Goal: Transaction & Acquisition: Register for event/course

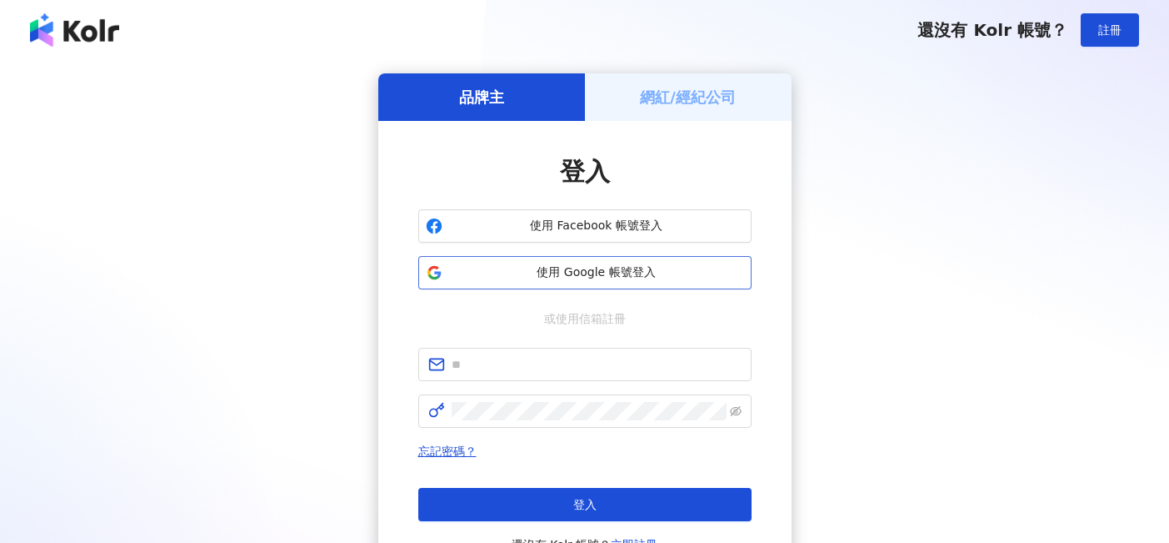
click at [581, 272] on span "使用 Google 帳號登入" at bounding box center [596, 272] width 295 height 17
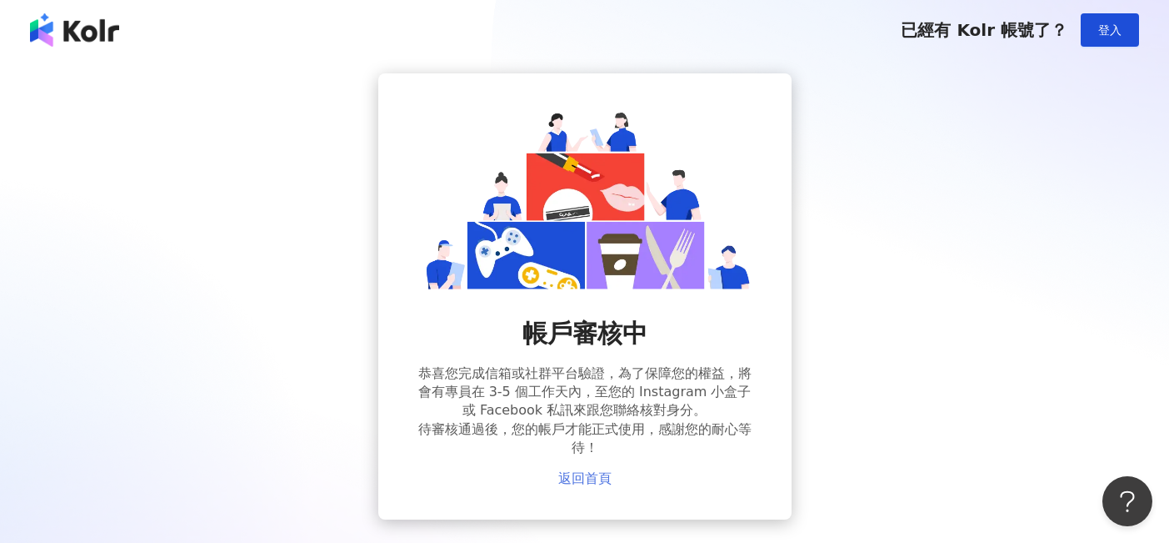
click at [585, 479] on link "返回首頁" at bounding box center [584, 478] width 53 height 15
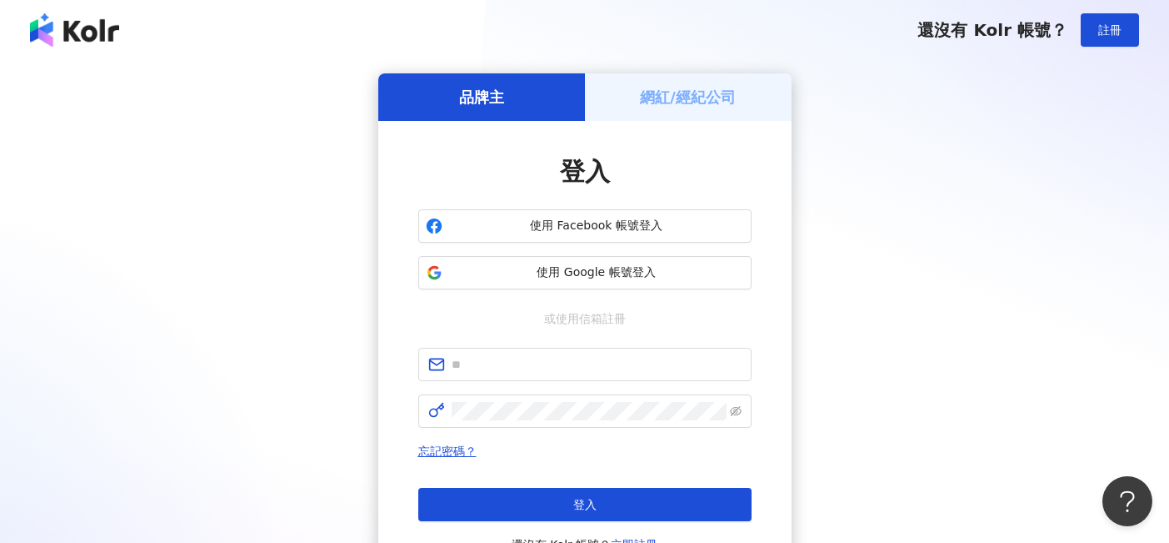
click at [646, 330] on div "登入 使用 Facebook 帳號登入 使用 Google 帳號登入 或使用信箱註冊 忘記密碼？ 登入 還沒有 Kolr 帳號？ 立即註冊" at bounding box center [584, 354] width 333 height 400
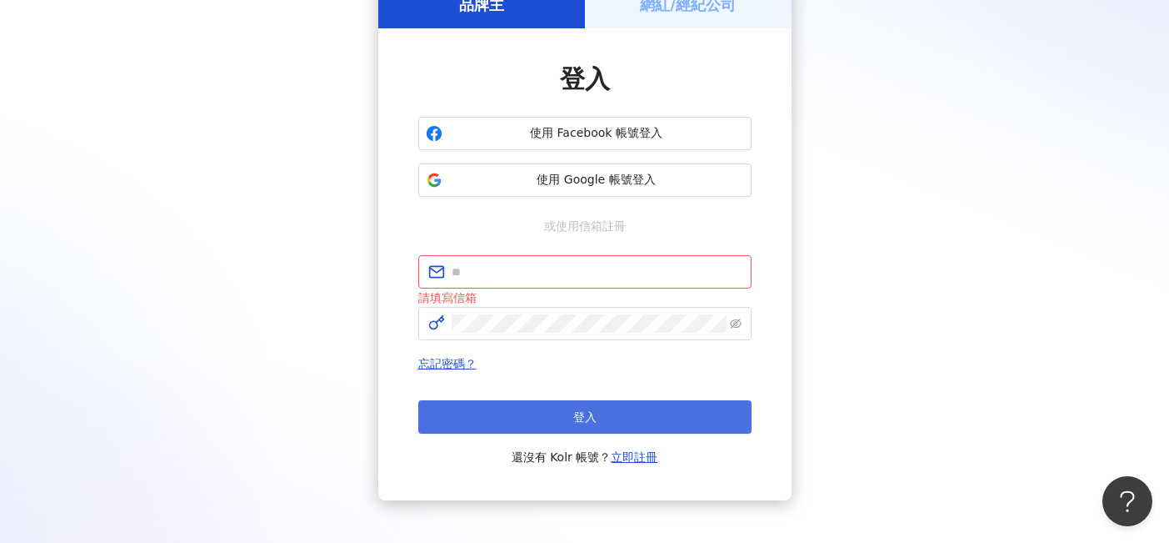
scroll to position [90, 0]
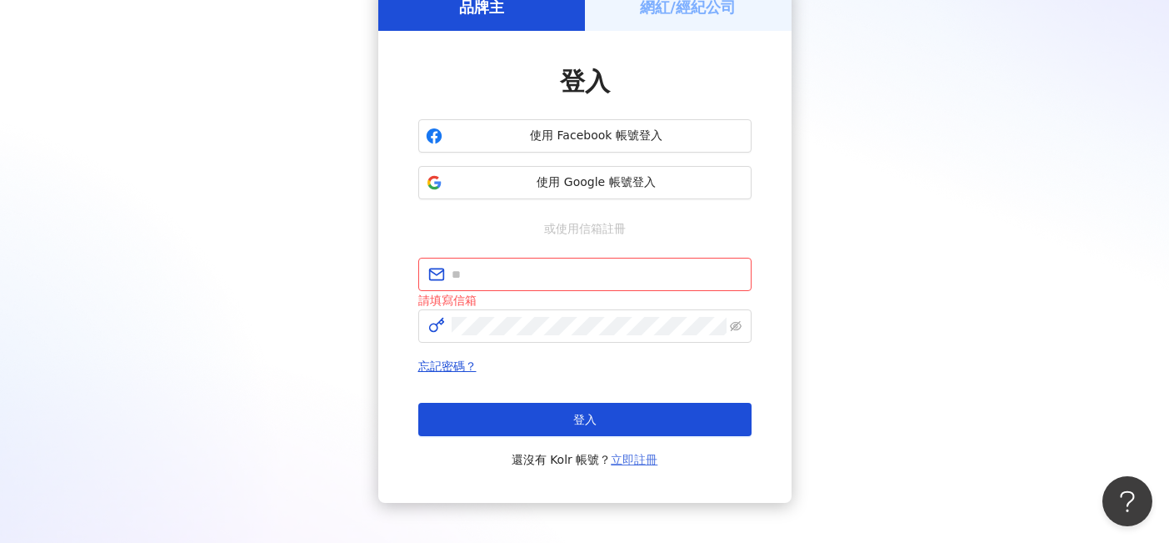
click at [628, 459] on link "立即註冊" at bounding box center [634, 459] width 47 height 13
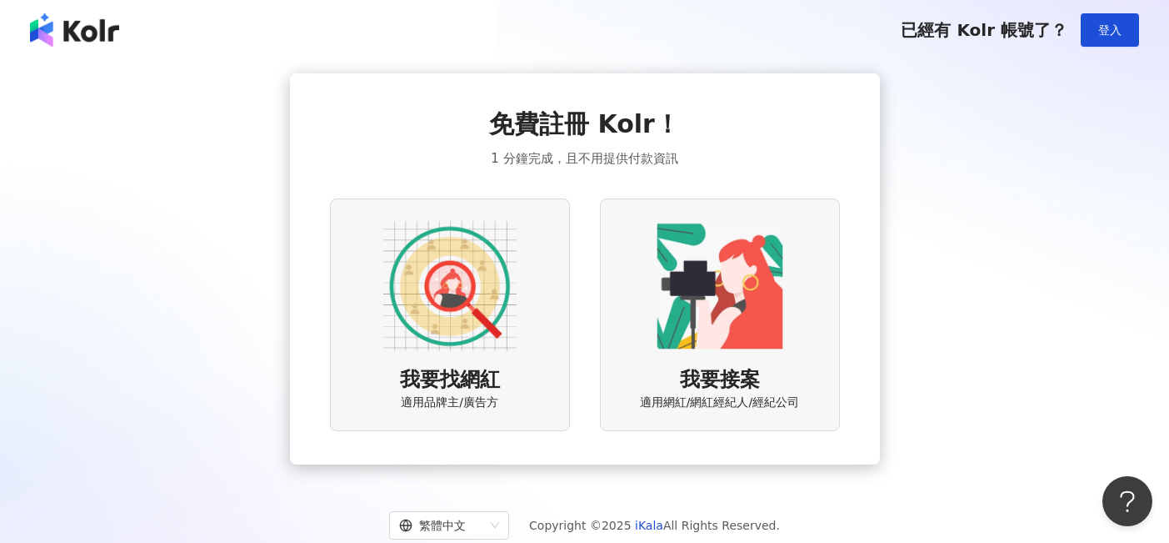
click at [487, 310] on img at bounding box center [449, 285] width 133 height 133
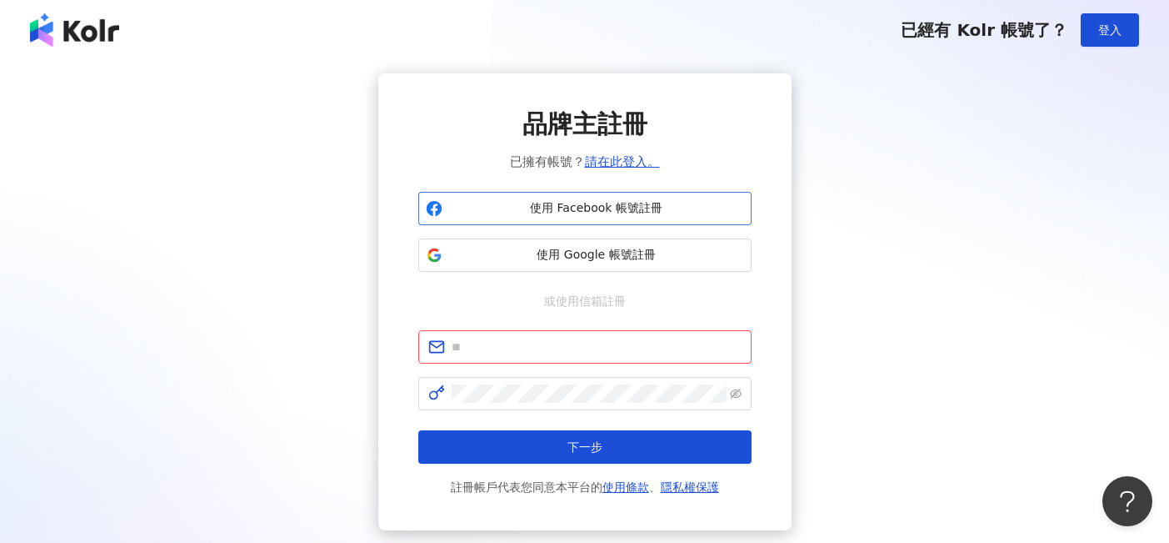
click at [550, 206] on span "使用 Facebook 帳號註冊" at bounding box center [596, 208] width 295 height 17
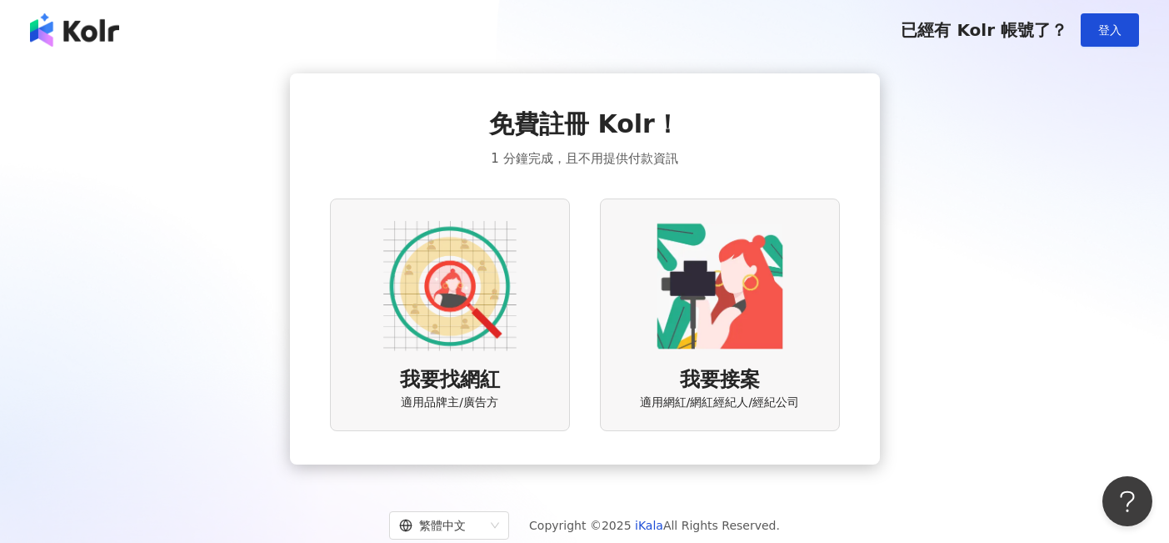
click at [691, 269] on img at bounding box center [719, 285] width 133 height 133
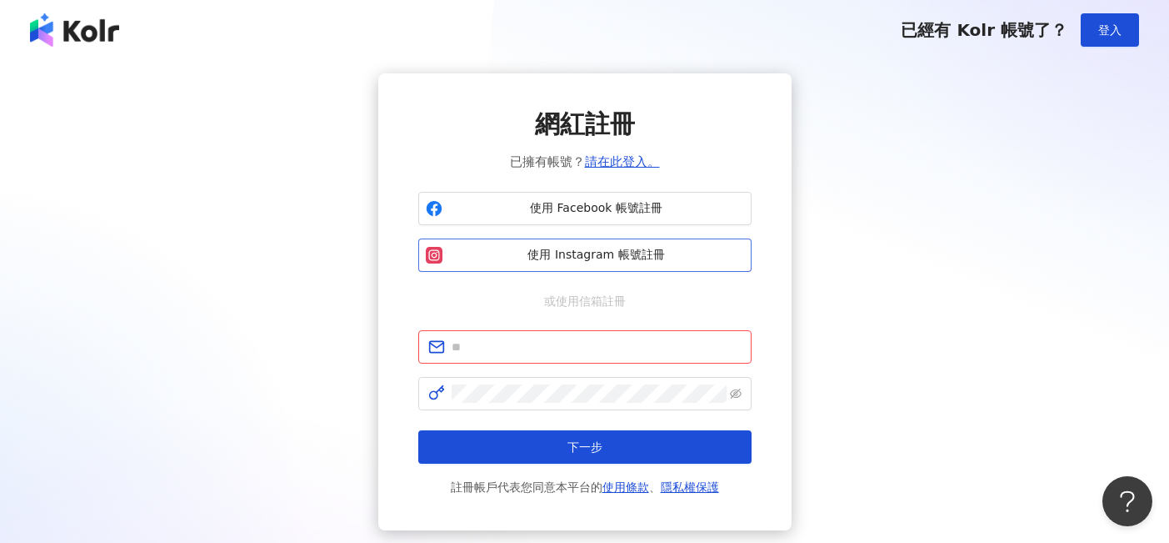
click at [639, 257] on span "使用 Instagram 帳號註冊" at bounding box center [596, 255] width 295 height 17
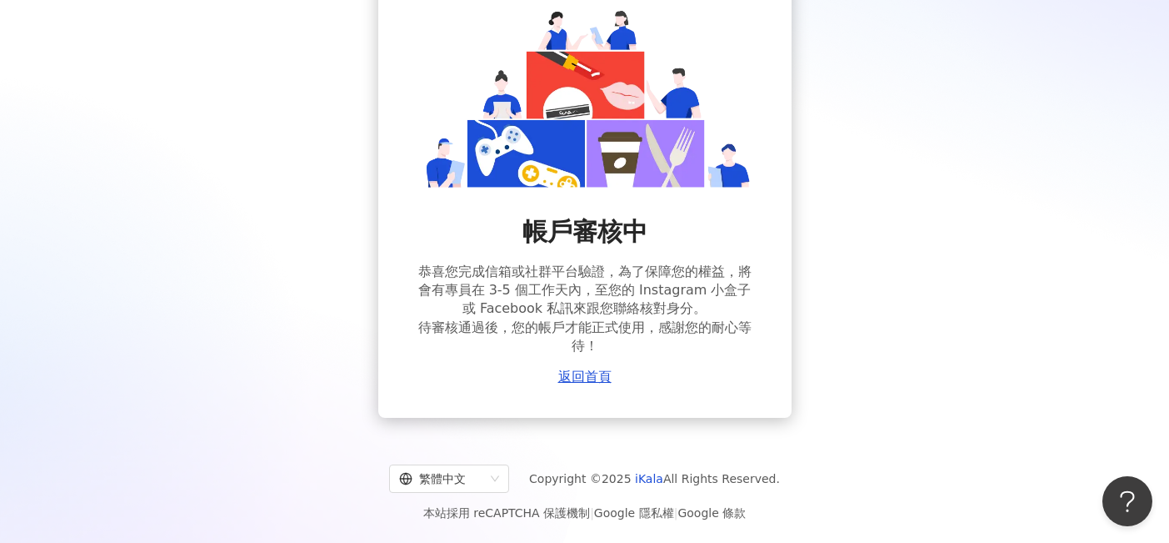
scroll to position [100, 0]
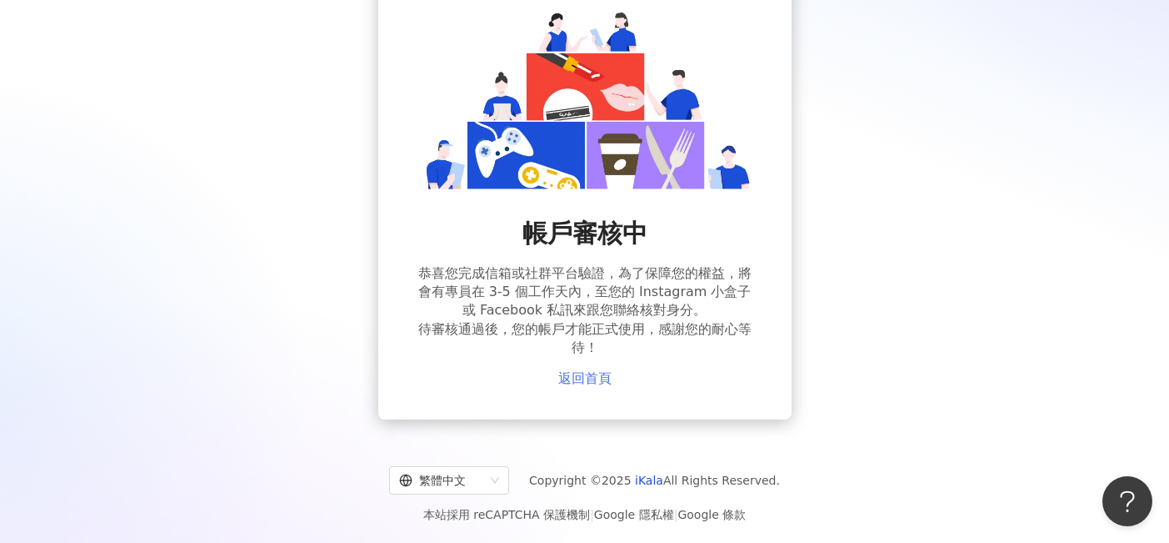
click at [597, 377] on link "返回首頁" at bounding box center [584, 378] width 53 height 15
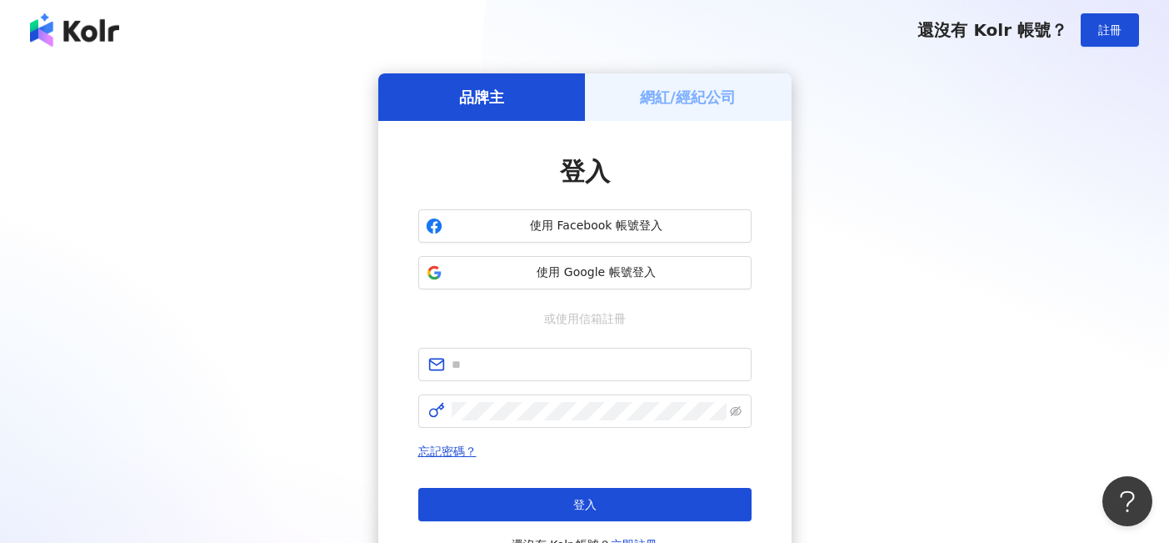
click at [697, 96] on h5 "網紅/經紀公司" at bounding box center [688, 97] width 96 height 21
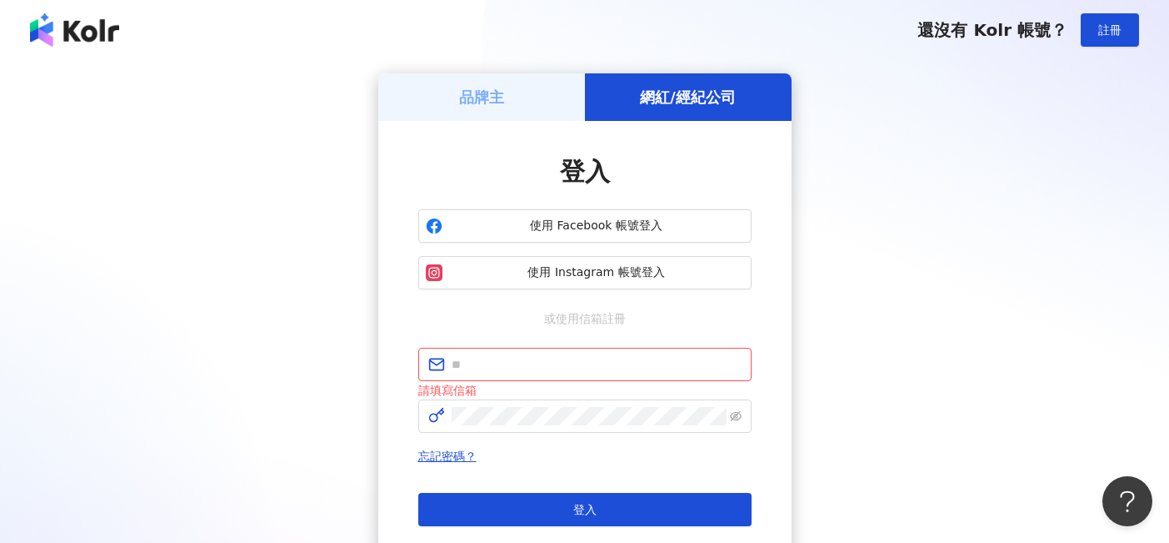
click at [103, 45] on img at bounding box center [74, 29] width 89 height 33
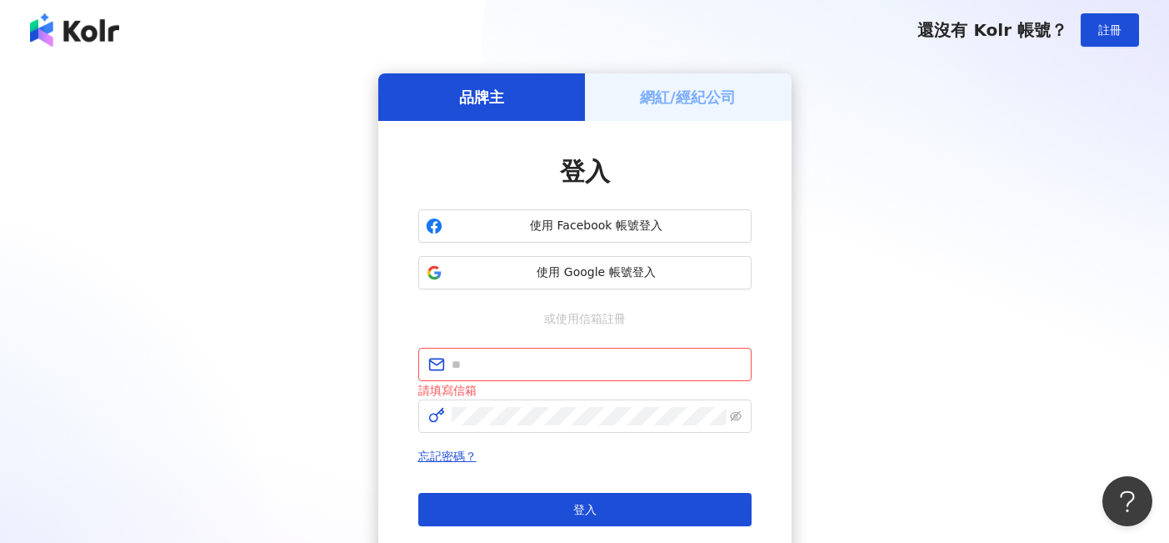
click at [88, 30] on img at bounding box center [74, 29] width 89 height 33
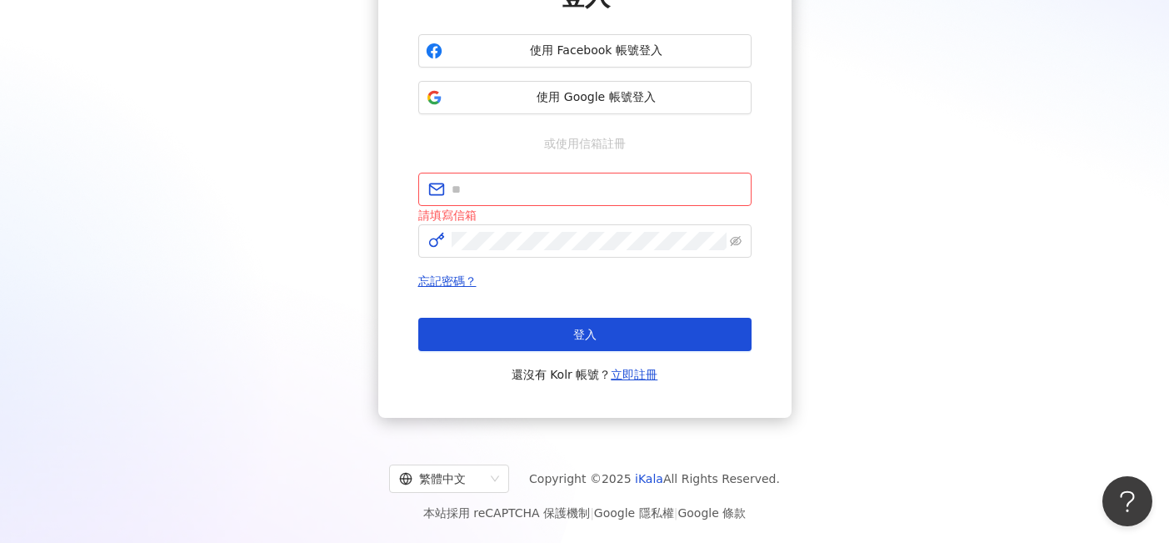
scroll to position [175, 0]
click at [472, 487] on div "繁體中文" at bounding box center [441, 478] width 85 height 27
click at [830, 363] on div "品牌主 網紅/經紀公司 登入 使用 Facebook 帳號登入 使用 Google 帳號登入 或使用信箱註冊 請填寫信箱 忘記密碼？ 登入 還沒有 Kolr …" at bounding box center [584, 157] width 1129 height 519
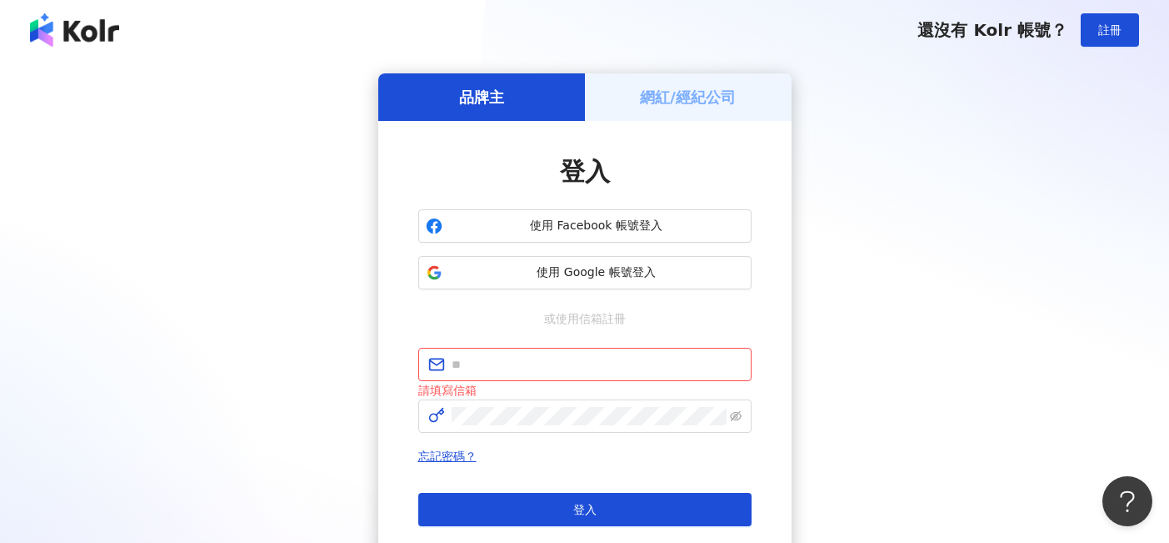
scroll to position [0, 0]
click at [78, 33] on img at bounding box center [74, 29] width 89 height 33
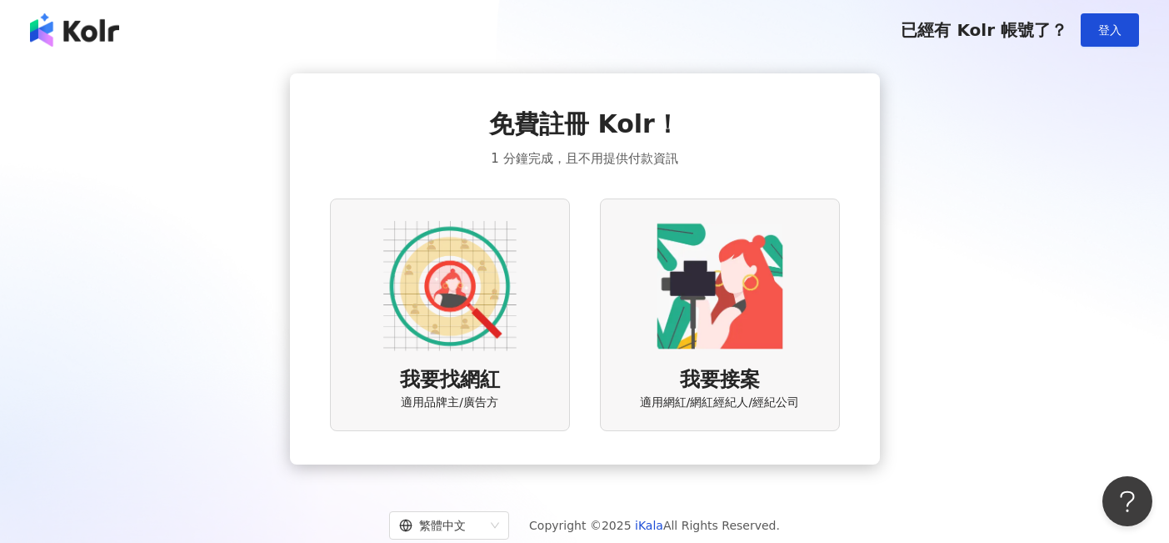
click at [765, 283] on img at bounding box center [719, 285] width 133 height 133
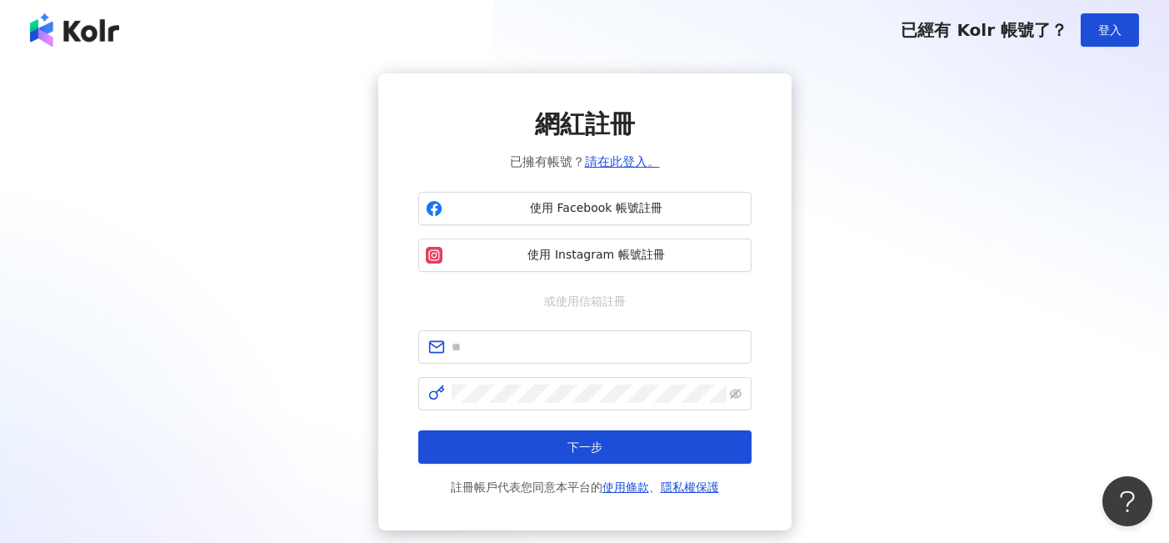
click at [735, 293] on div "或使用信箱註冊" at bounding box center [584, 301] width 333 height 18
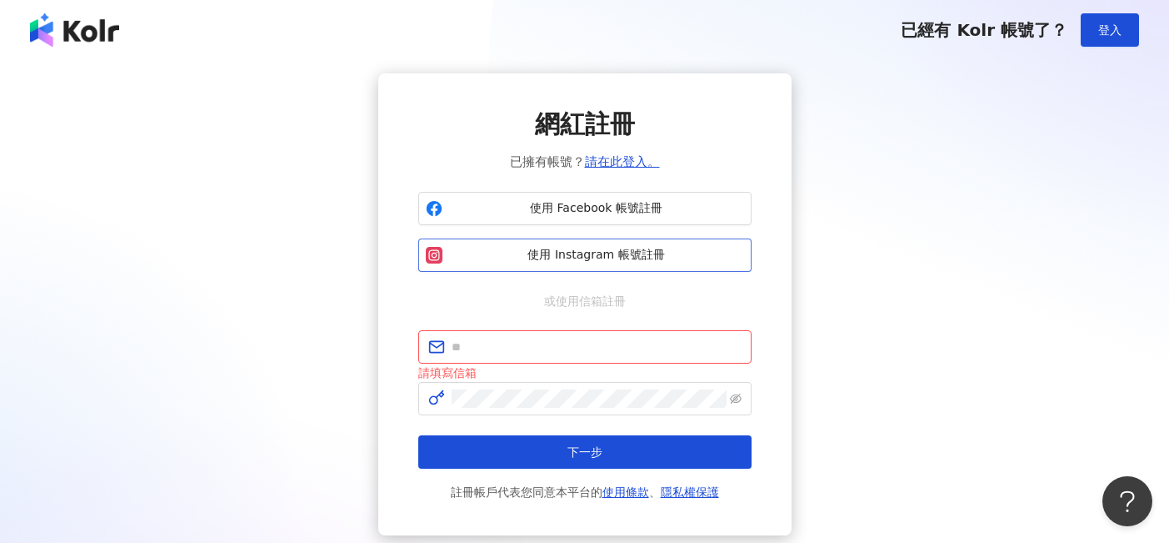
click at [613, 262] on span "使用 Instagram 帳號註冊" at bounding box center [596, 255] width 295 height 17
